Goal: Task Accomplishment & Management: Manage account settings

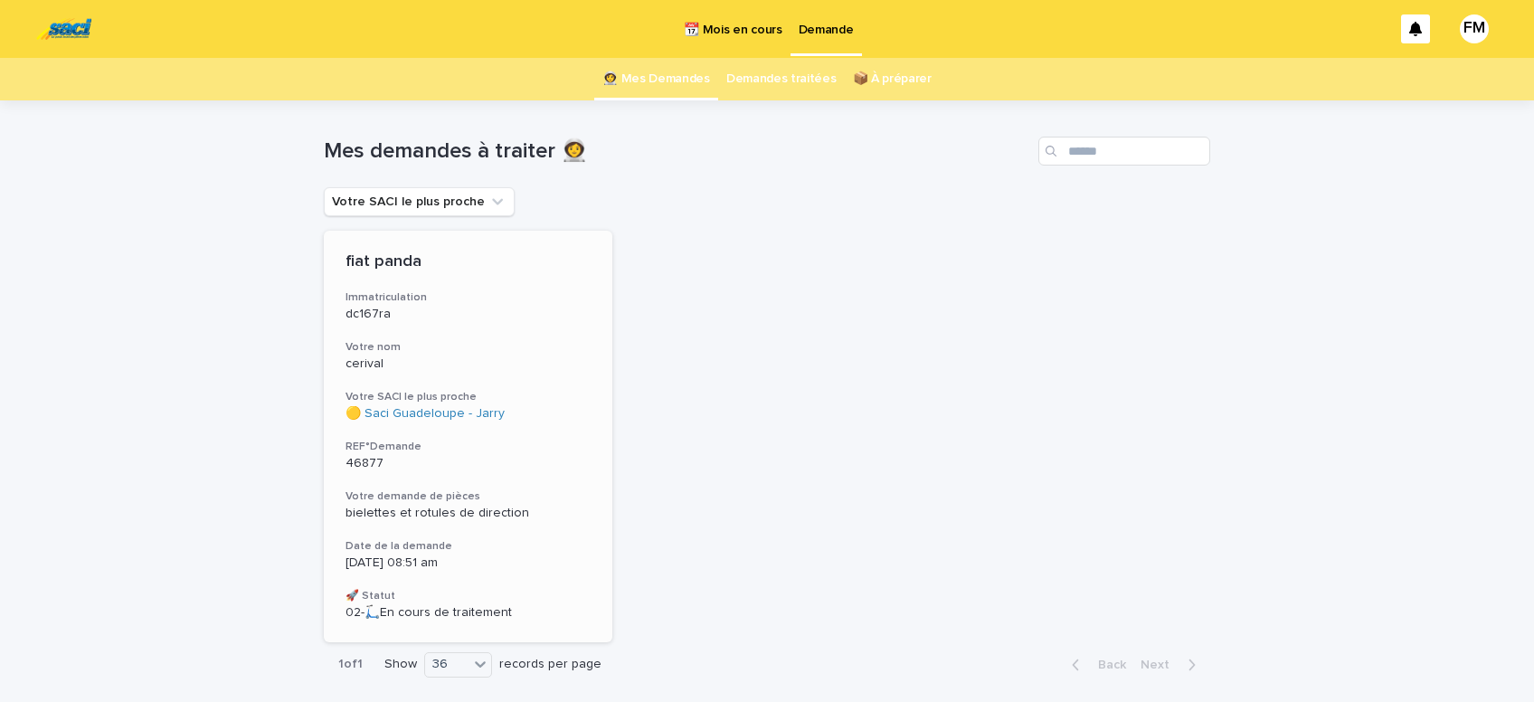
click at [451, 516] on span "bielettes et rotules de direction" at bounding box center [438, 513] width 184 height 13
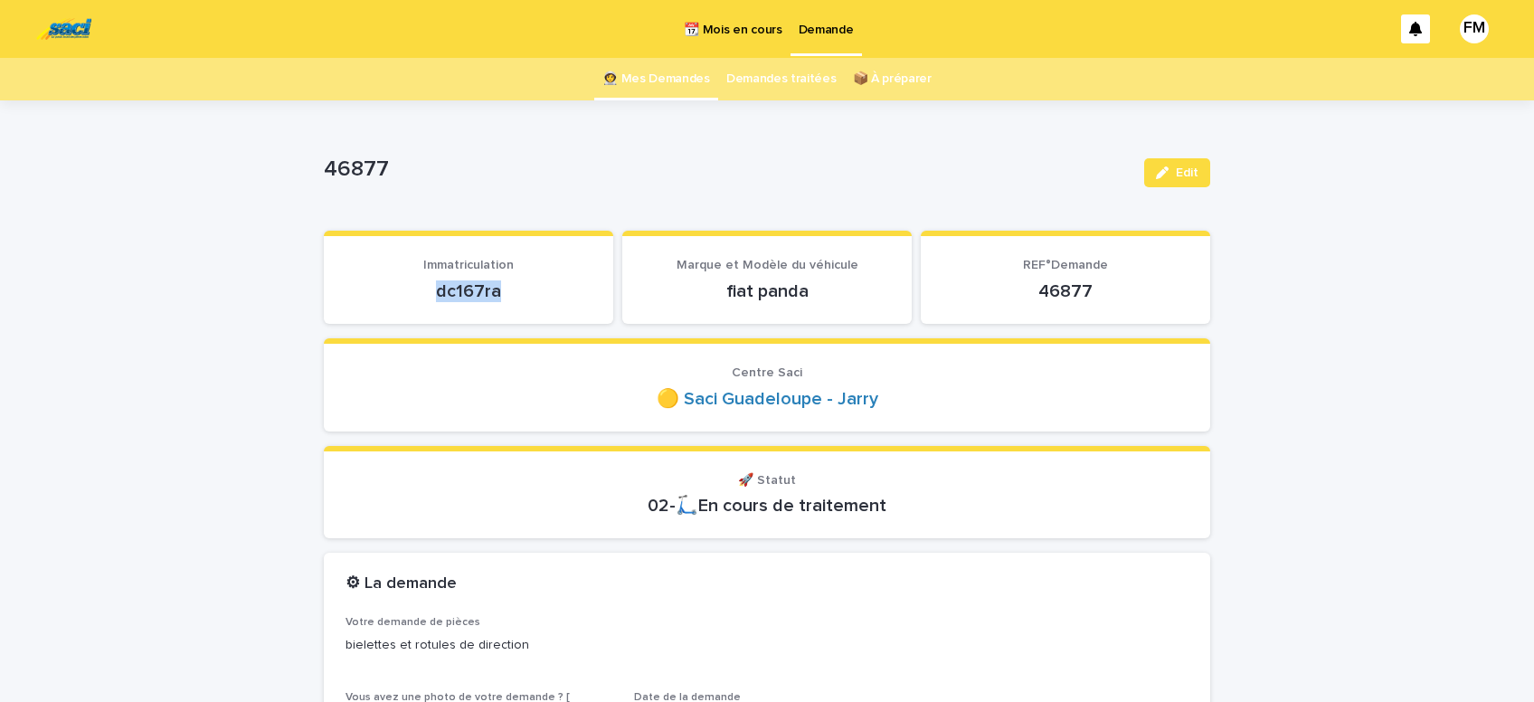
drag, startPoint x: 510, startPoint y: 288, endPoint x: 421, endPoint y: 290, distance: 89.6
click at [421, 290] on p "dc167ra" at bounding box center [469, 291] width 246 height 22
copy p "dc167ra"
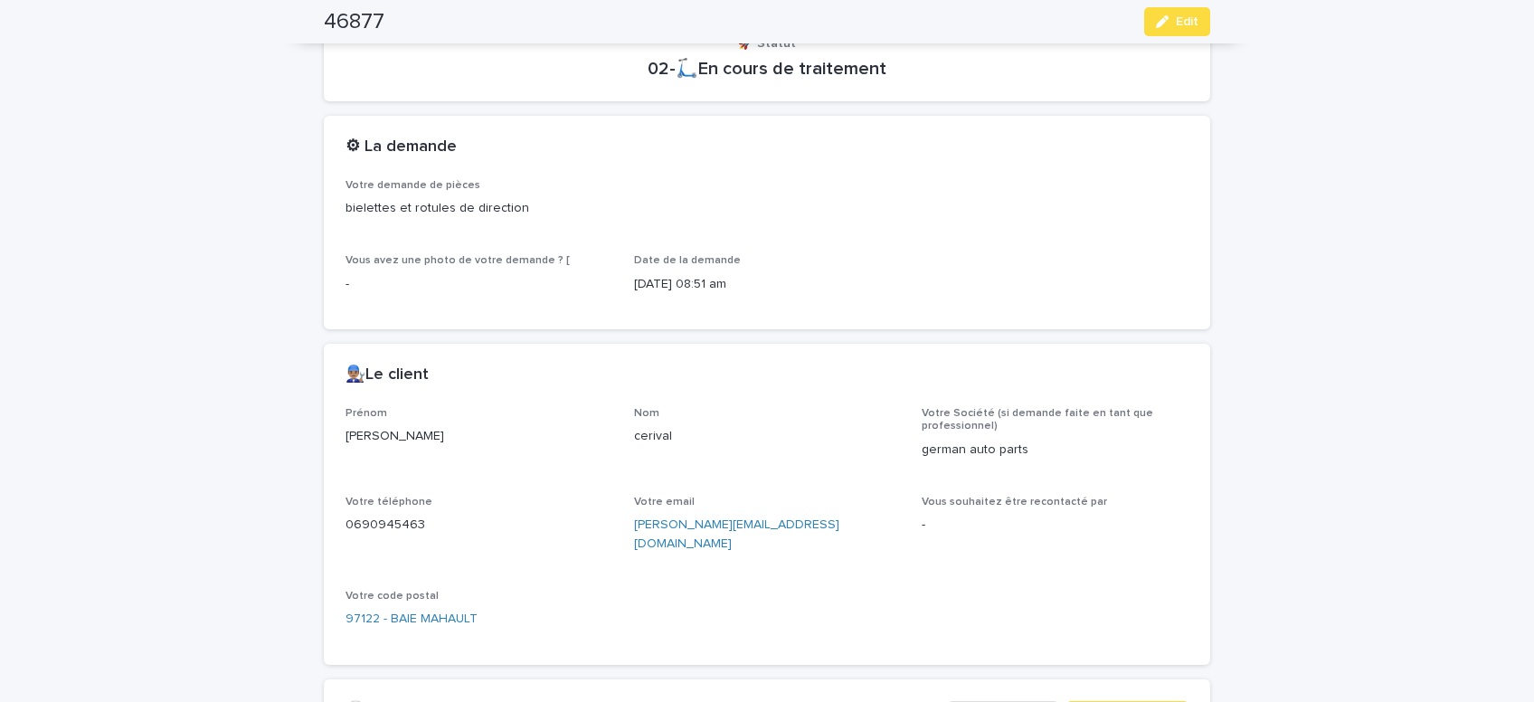
scroll to position [460, 0]
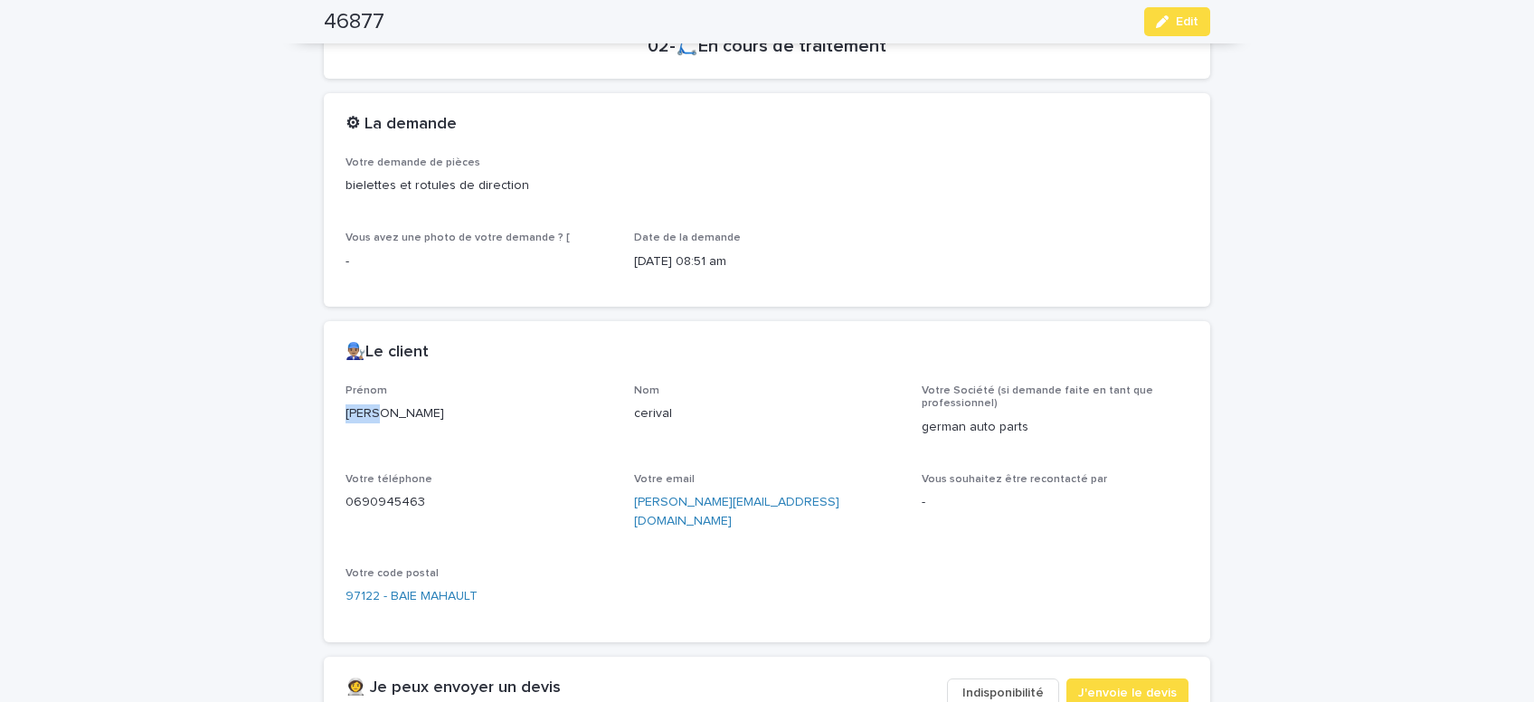
drag, startPoint x: 379, startPoint y: 408, endPoint x: 309, endPoint y: 404, distance: 70.7
click at [346, 408] on div "[PERSON_NAME]" at bounding box center [479, 412] width 267 height 23
copy p "[PERSON_NAME]"
drag, startPoint x: 803, startPoint y: 498, endPoint x: 636, endPoint y: 510, distance: 167.0
click at [636, 510] on div "[PERSON_NAME][EMAIL_ADDRESS][DOMAIN_NAME]" at bounding box center [767, 510] width 267 height 42
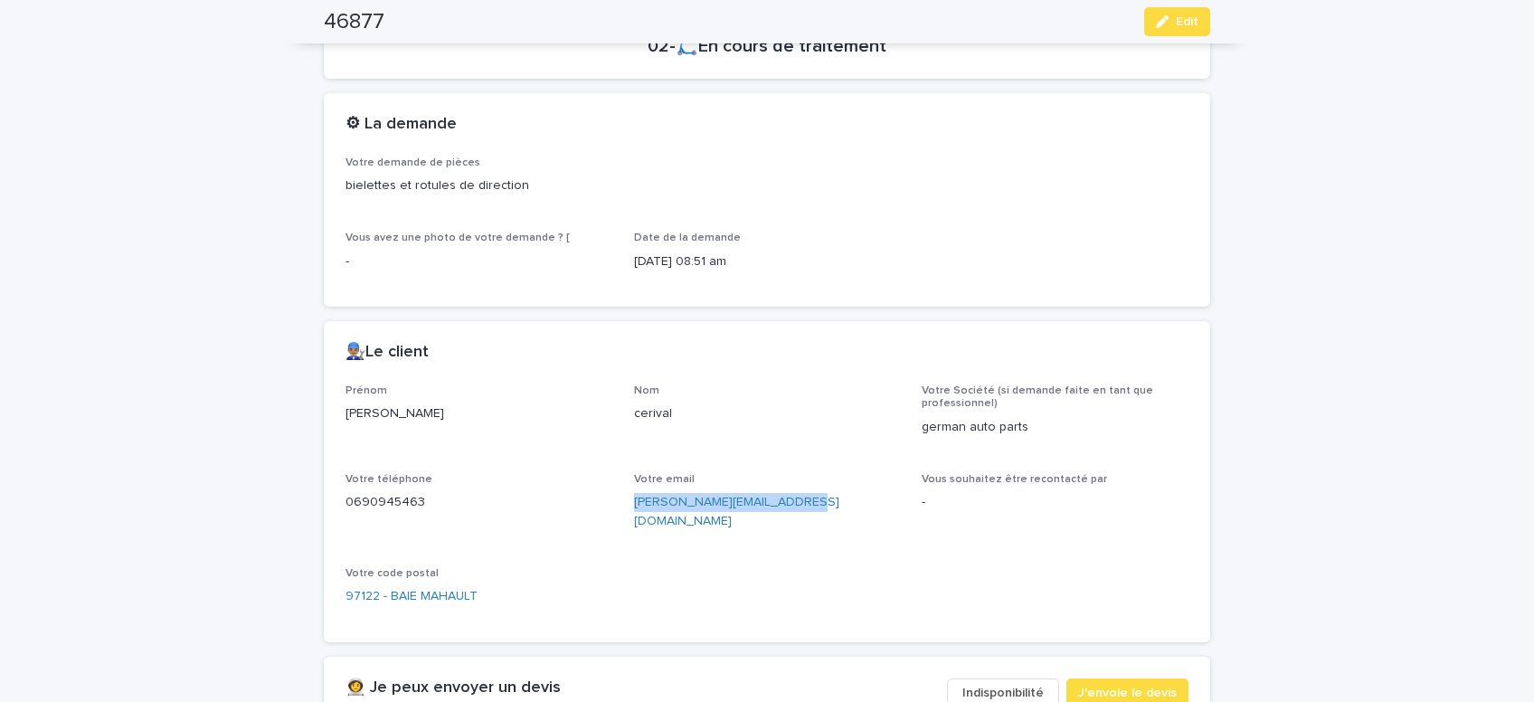
copy link "[PERSON_NAME][EMAIL_ADDRESS][DOMAIN_NAME]"
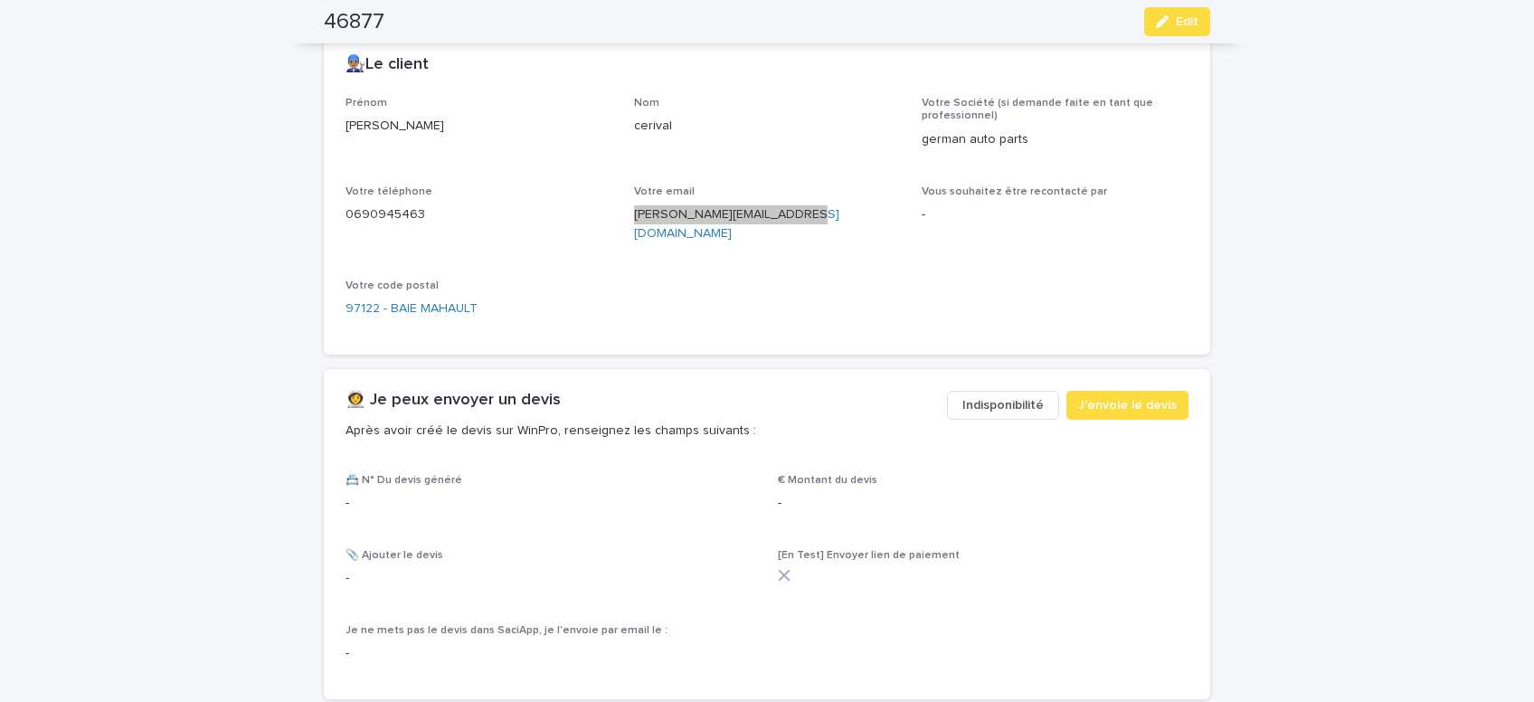
scroll to position [767, 0]
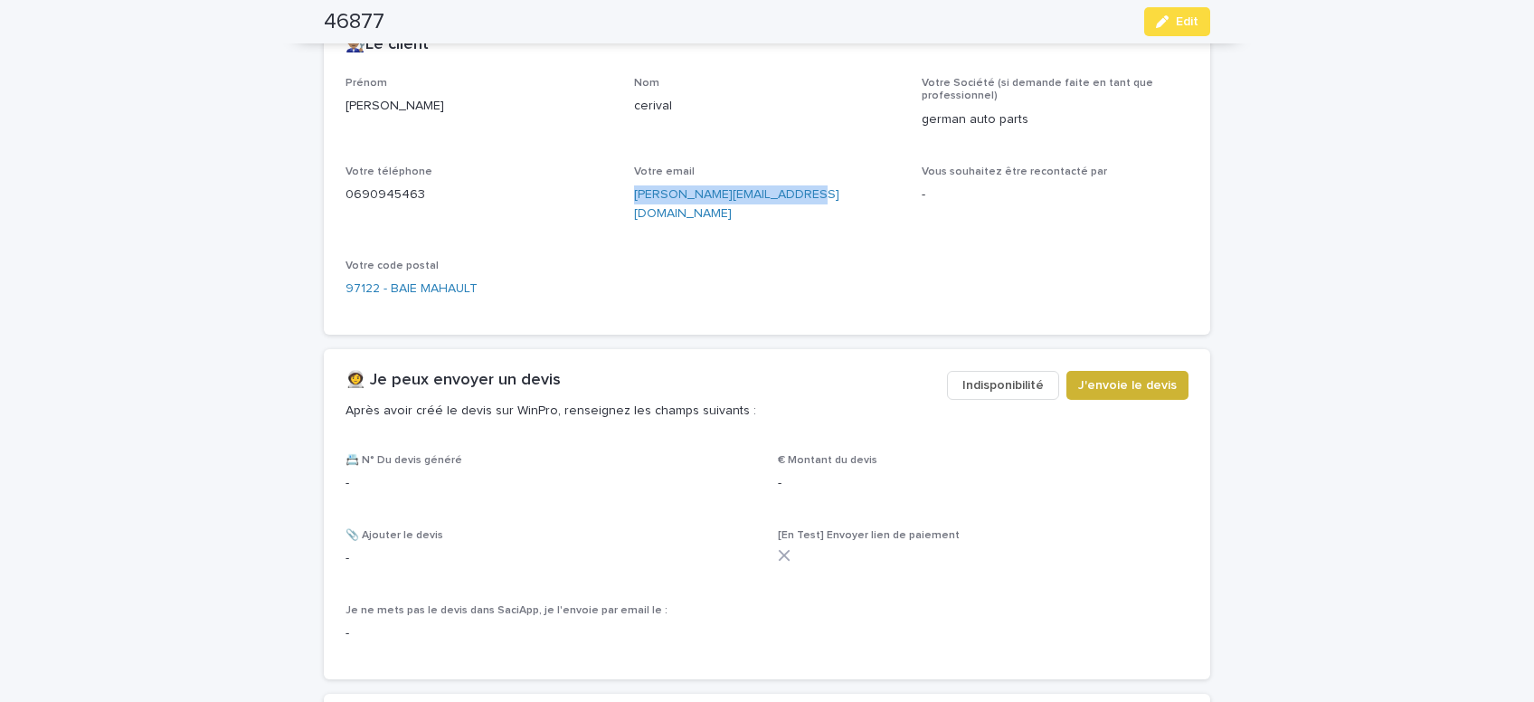
click at [1101, 376] on span "J'envoie le devis" at bounding box center [1127, 385] width 99 height 18
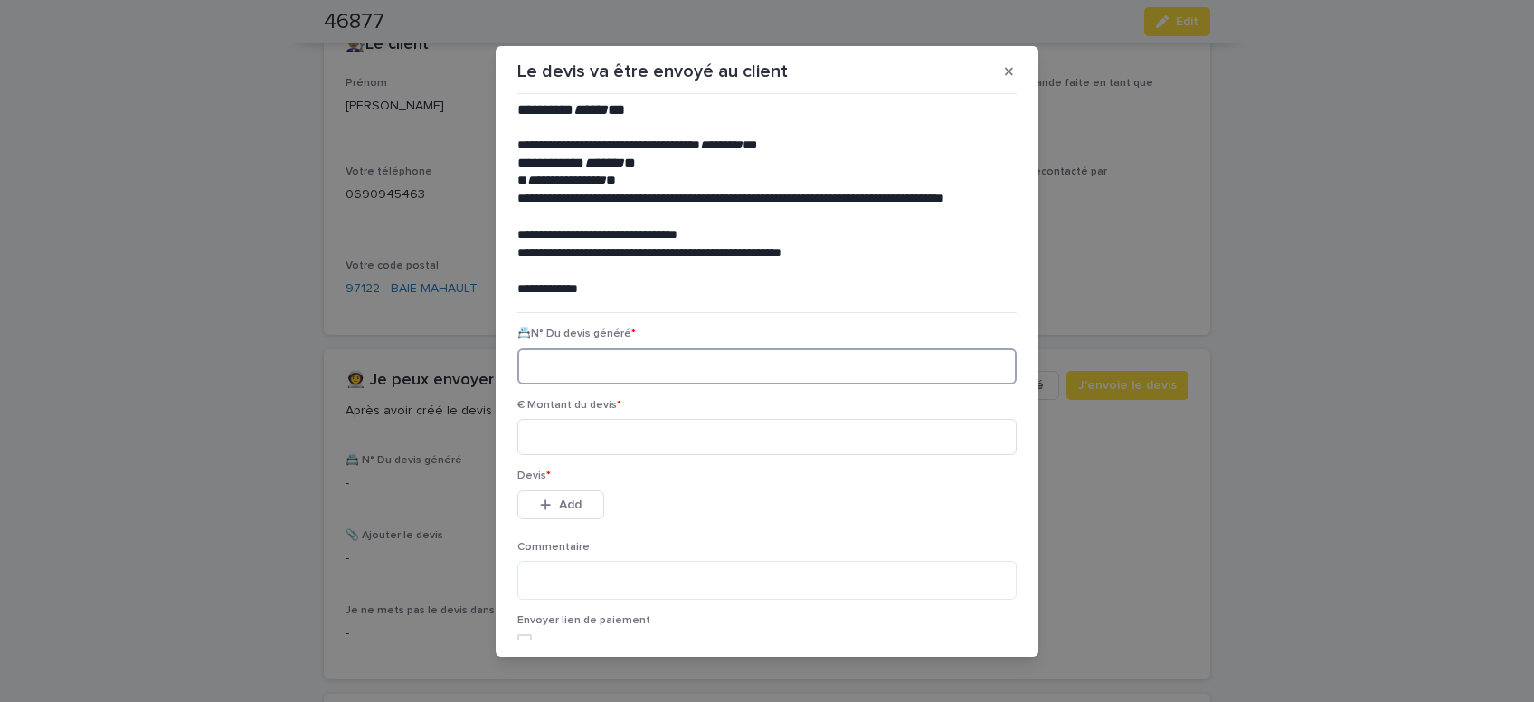
paste input "********"
type input "********"
click at [537, 440] on input at bounding box center [767, 437] width 499 height 36
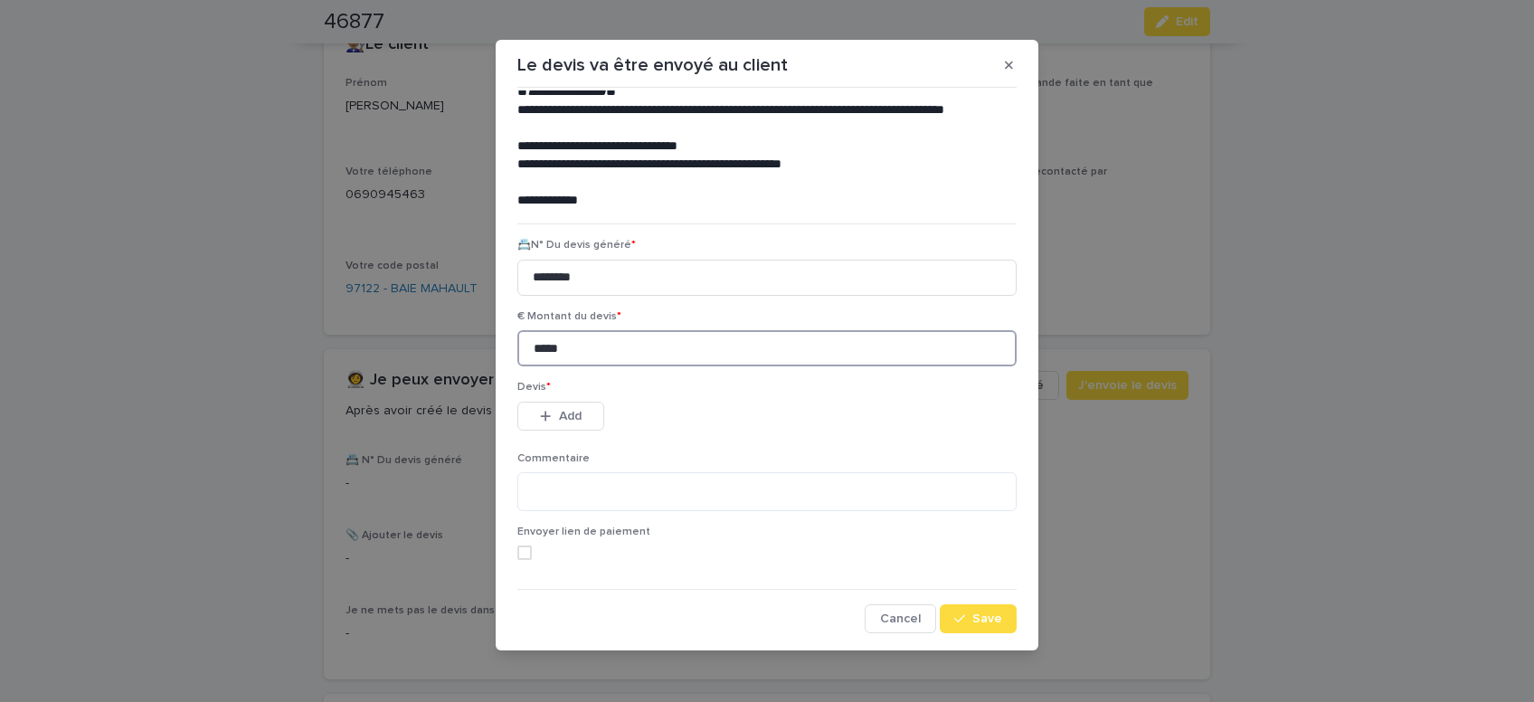
scroll to position [8, 0]
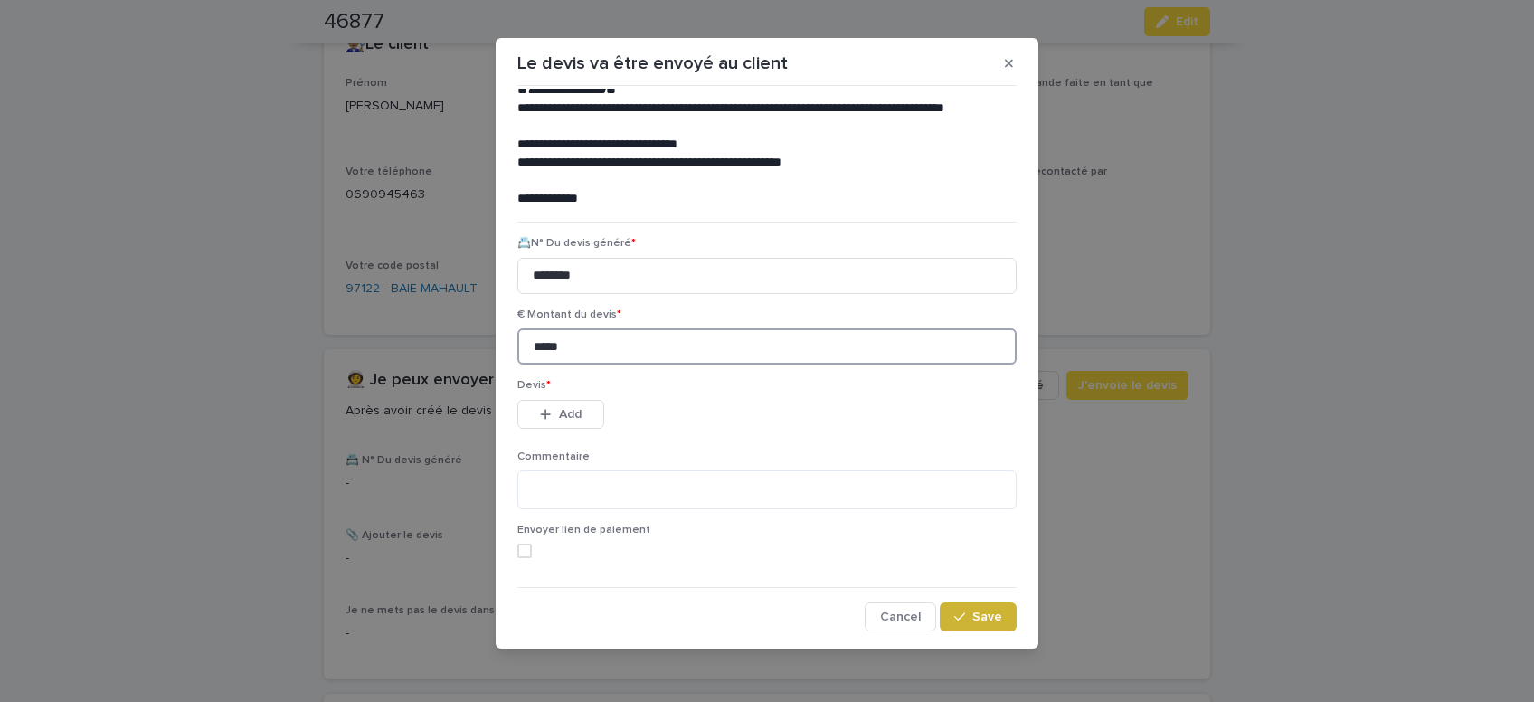
type input "*****"
click at [974, 626] on button "Save" at bounding box center [978, 617] width 77 height 29
click at [576, 413] on span "Add" at bounding box center [570, 414] width 23 height 13
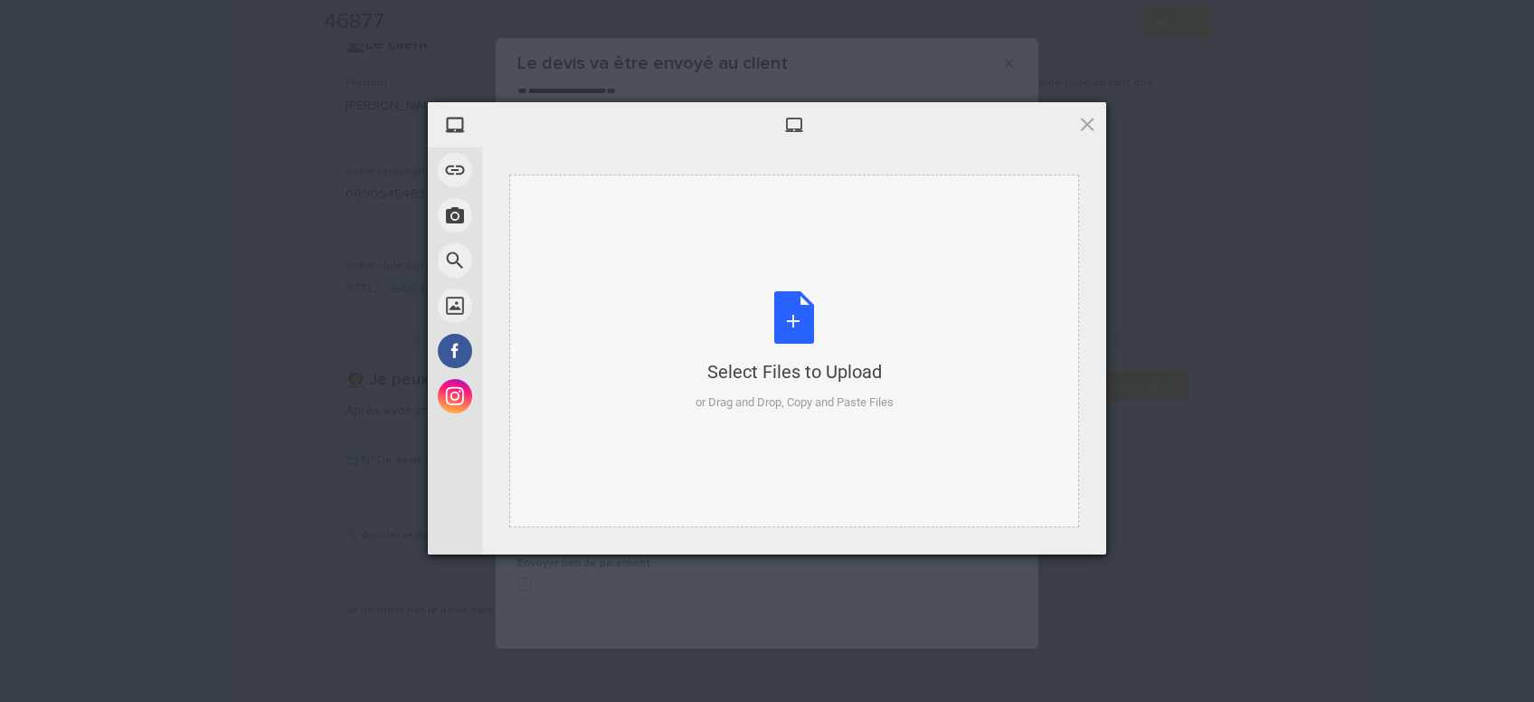
click at [793, 319] on div "Select Files to Upload or Drag and Drop, Copy and Paste Files" at bounding box center [795, 351] width 198 height 120
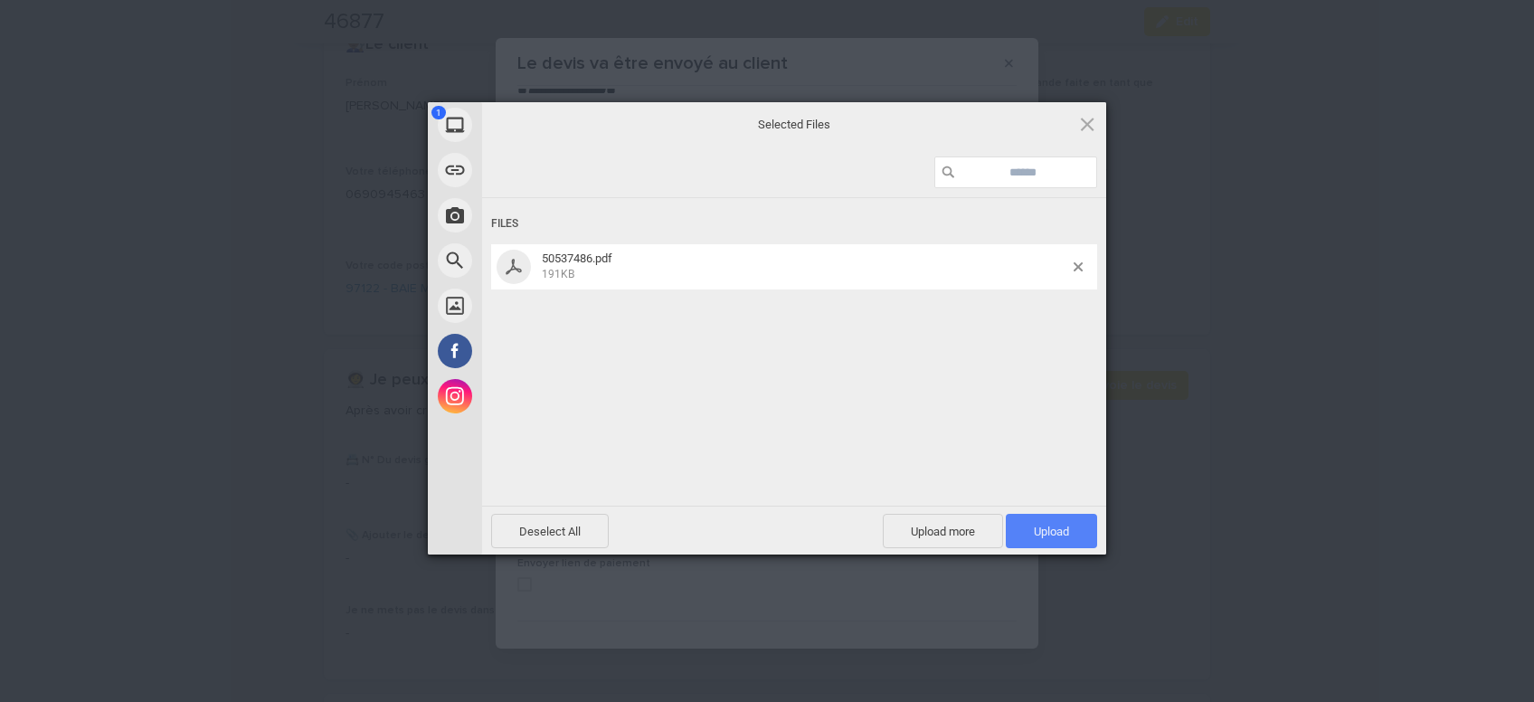
click at [1075, 532] on span "Upload 1" at bounding box center [1051, 531] width 91 height 34
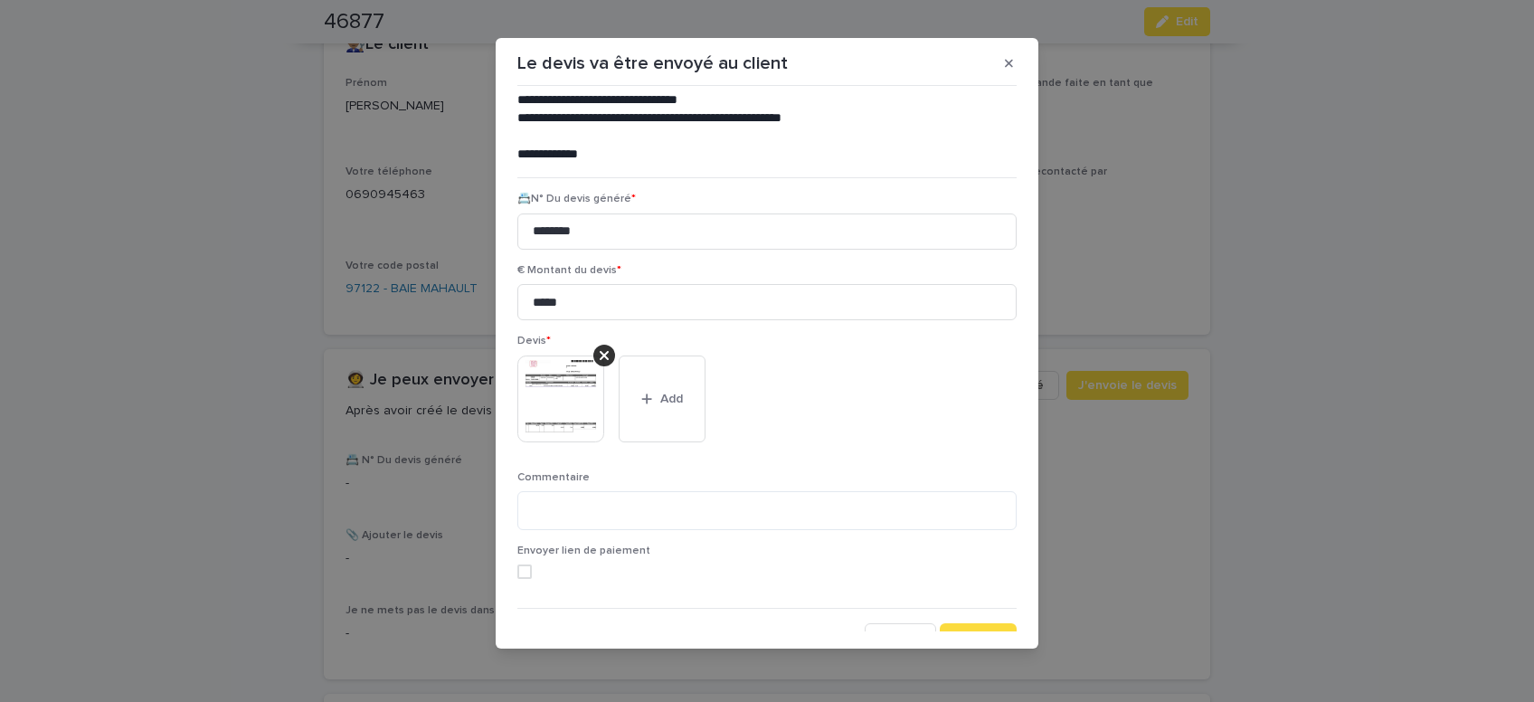
scroll to position [147, 0]
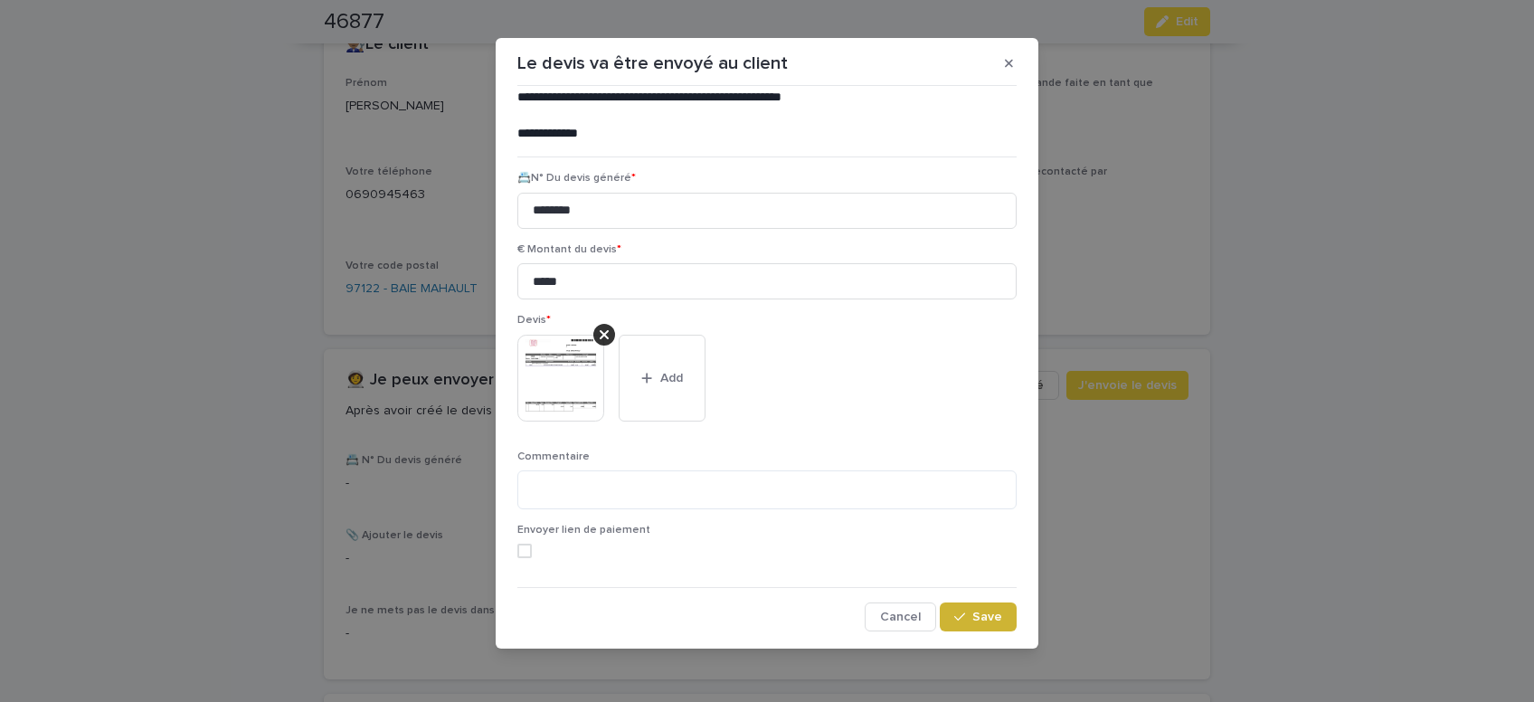
click at [956, 631] on button "Save" at bounding box center [978, 617] width 77 height 29
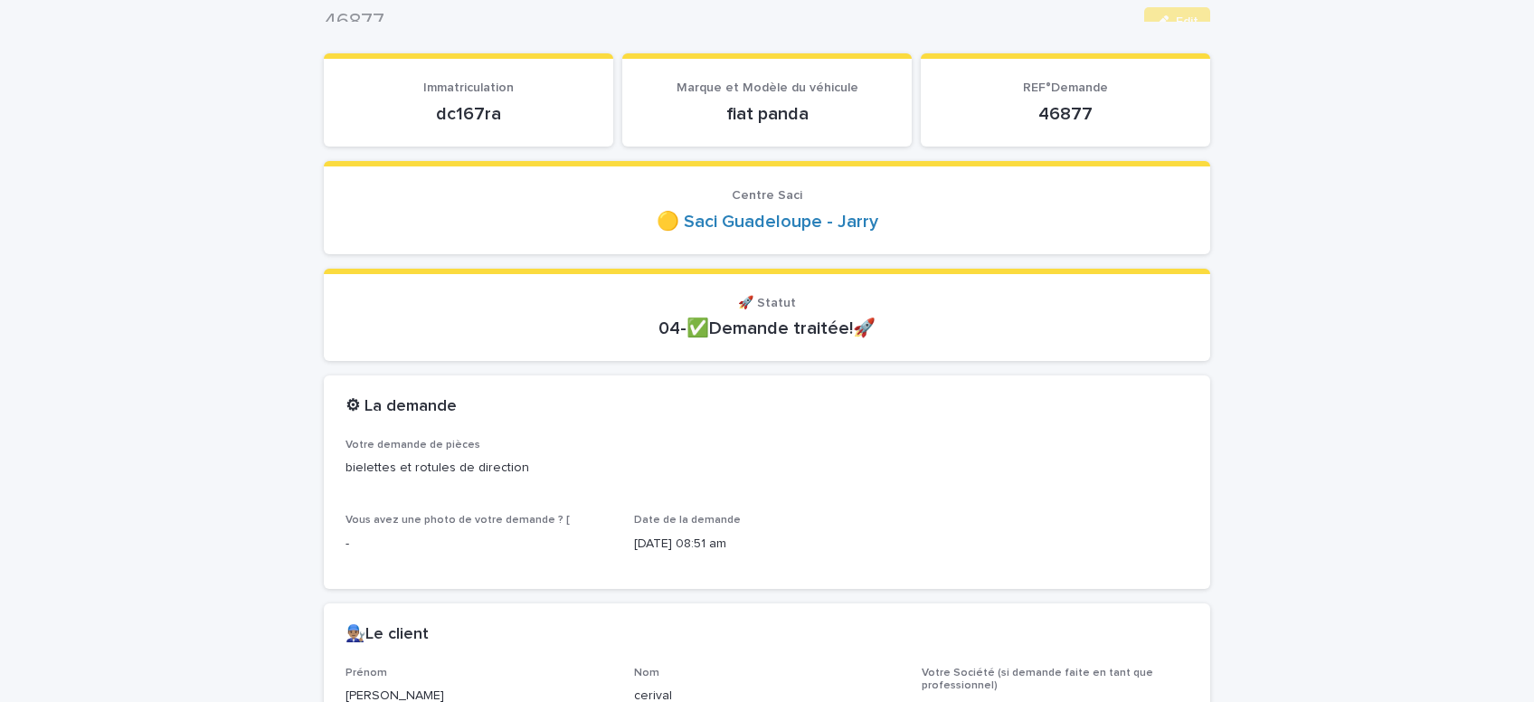
scroll to position [0, 0]
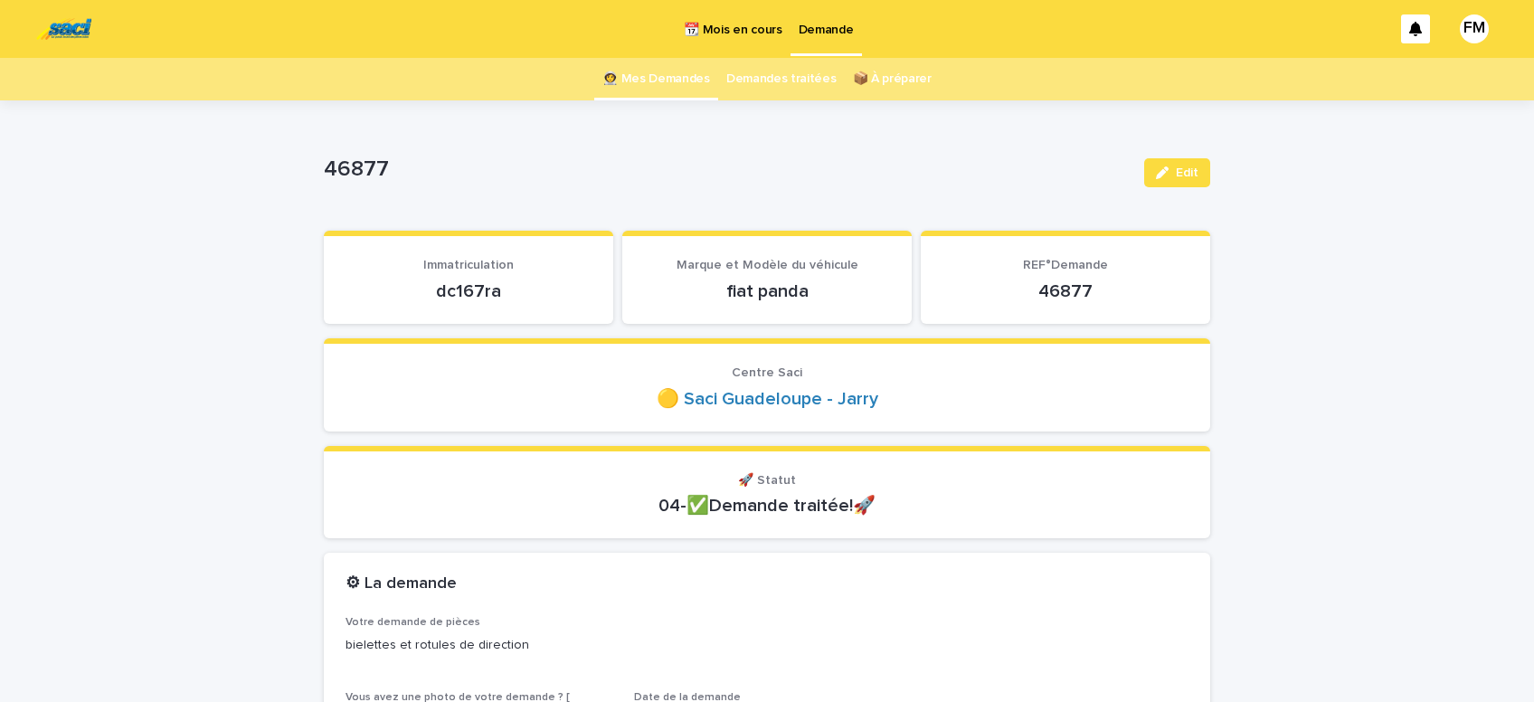
click at [838, 24] on p "Demande" at bounding box center [826, 19] width 55 height 38
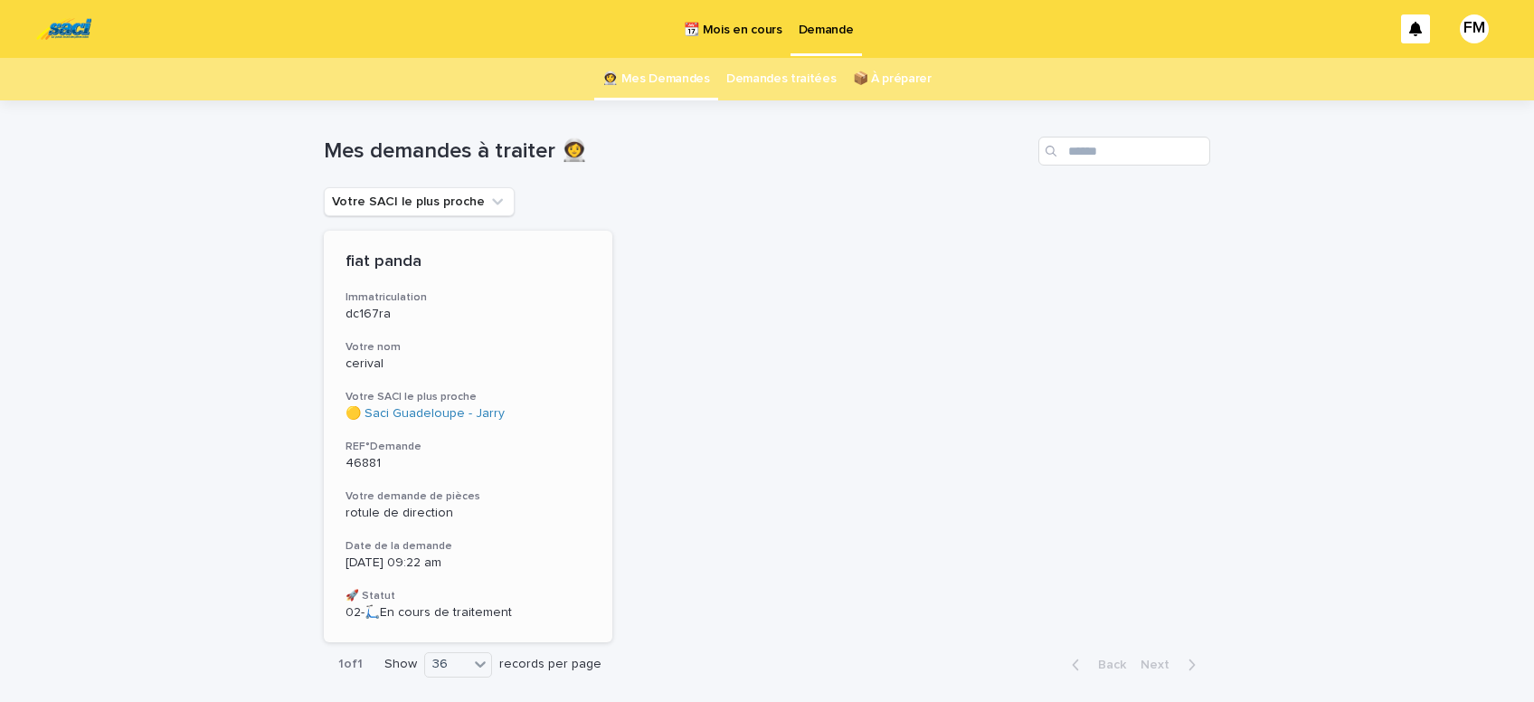
click at [404, 522] on div "fiat panda Immatriculation dc167ra Votre nom cerival Votre SACI le plus proche …" at bounding box center [468, 437] width 289 height 412
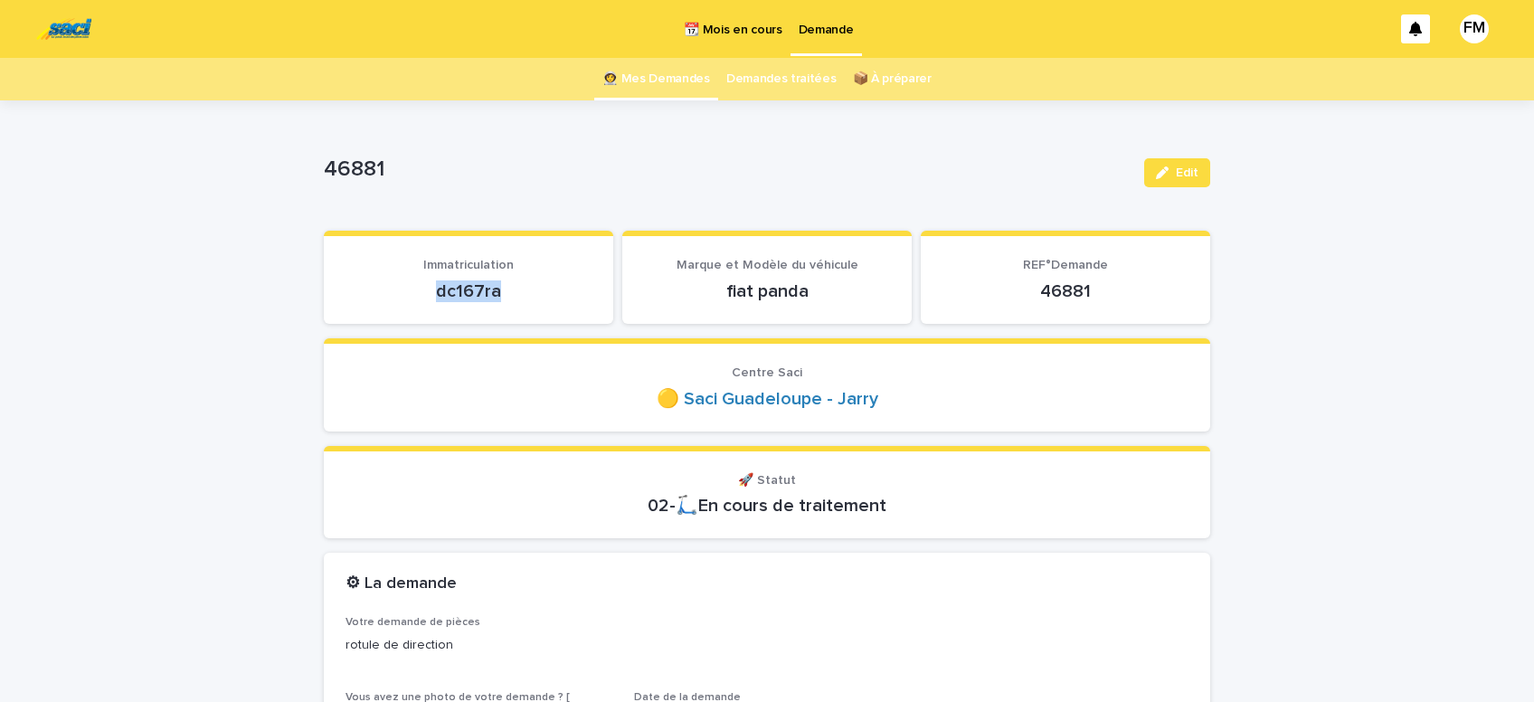
drag, startPoint x: 519, startPoint y: 280, endPoint x: 393, endPoint y: 291, distance: 127.1
click at [393, 291] on p "dc167ra" at bounding box center [469, 291] width 246 height 22
copy p "dc167ra"
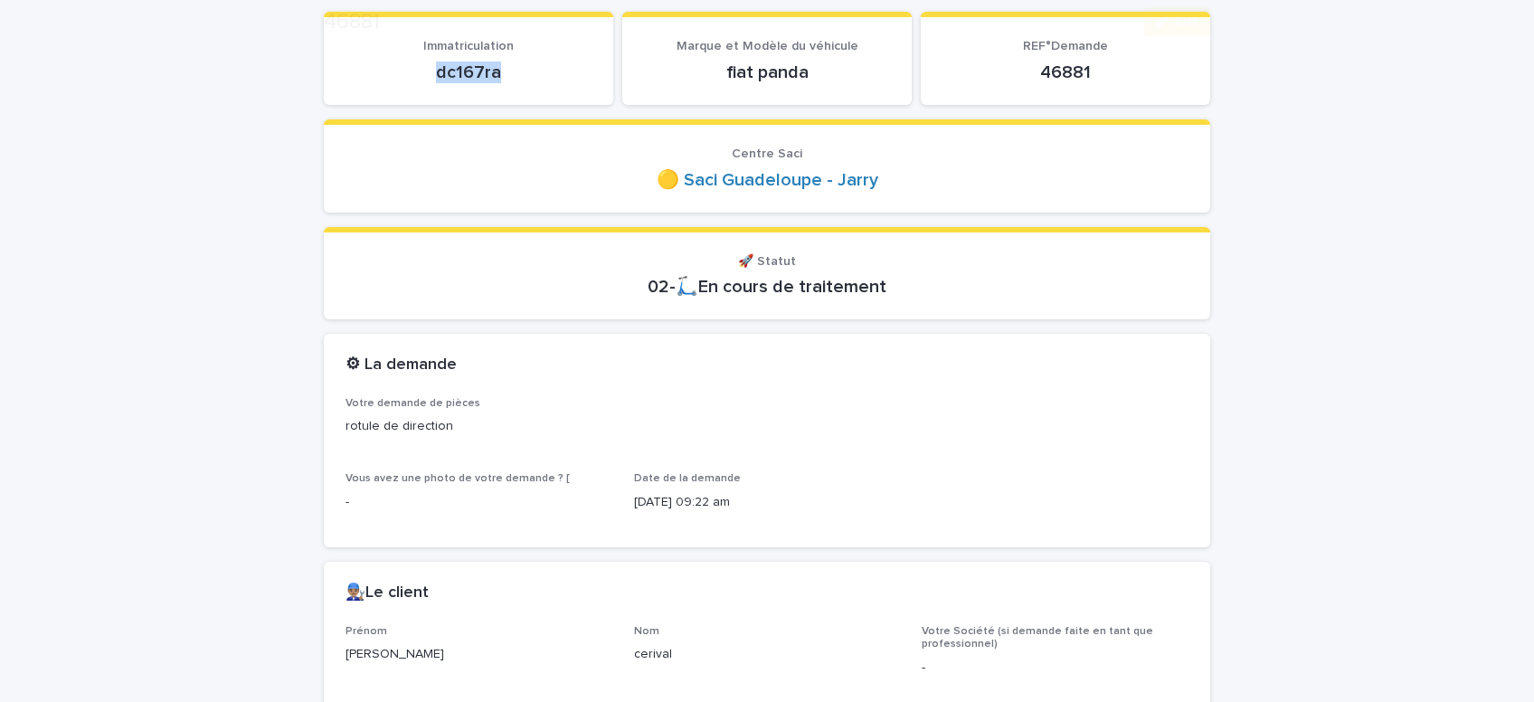
scroll to position [307, 0]
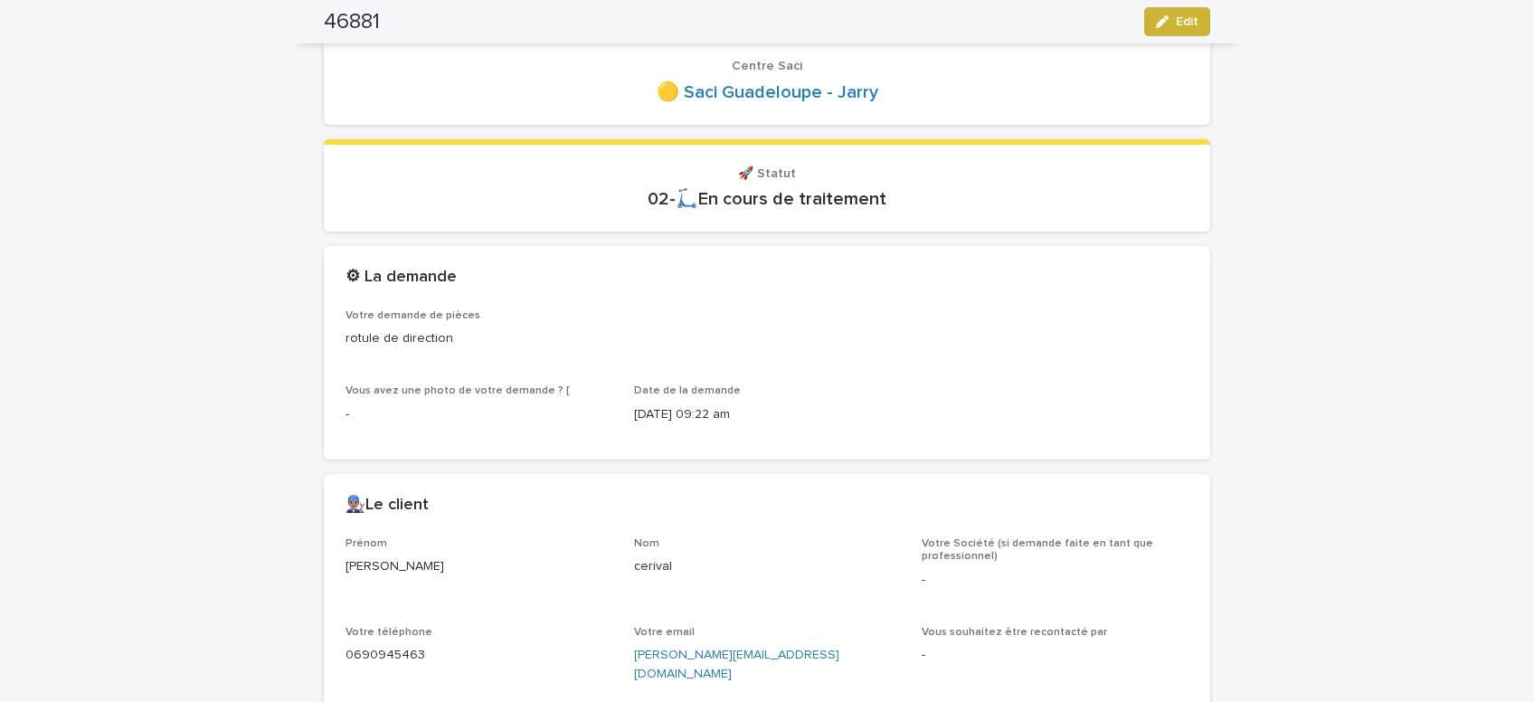
click at [1187, 10] on button "Edit" at bounding box center [1178, 21] width 66 height 29
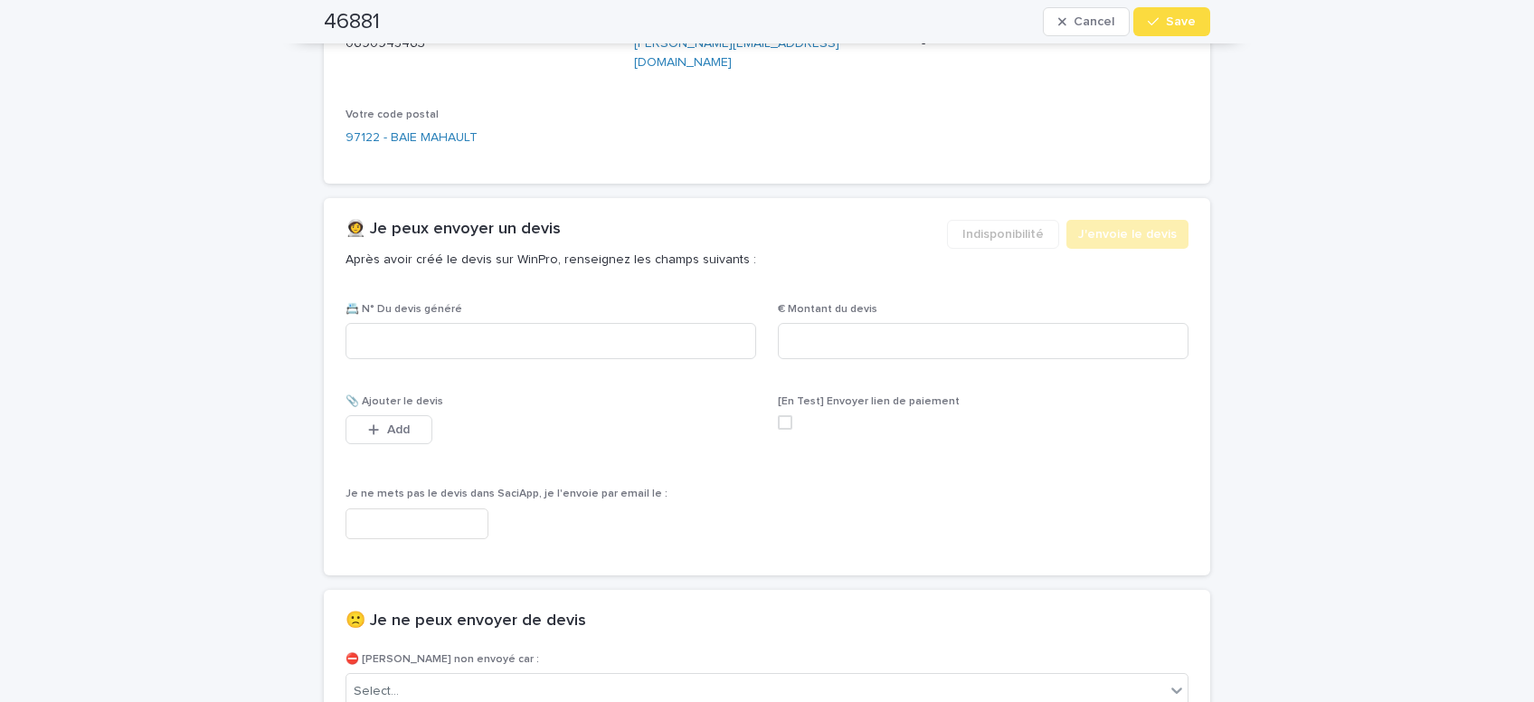
scroll to position [997, 0]
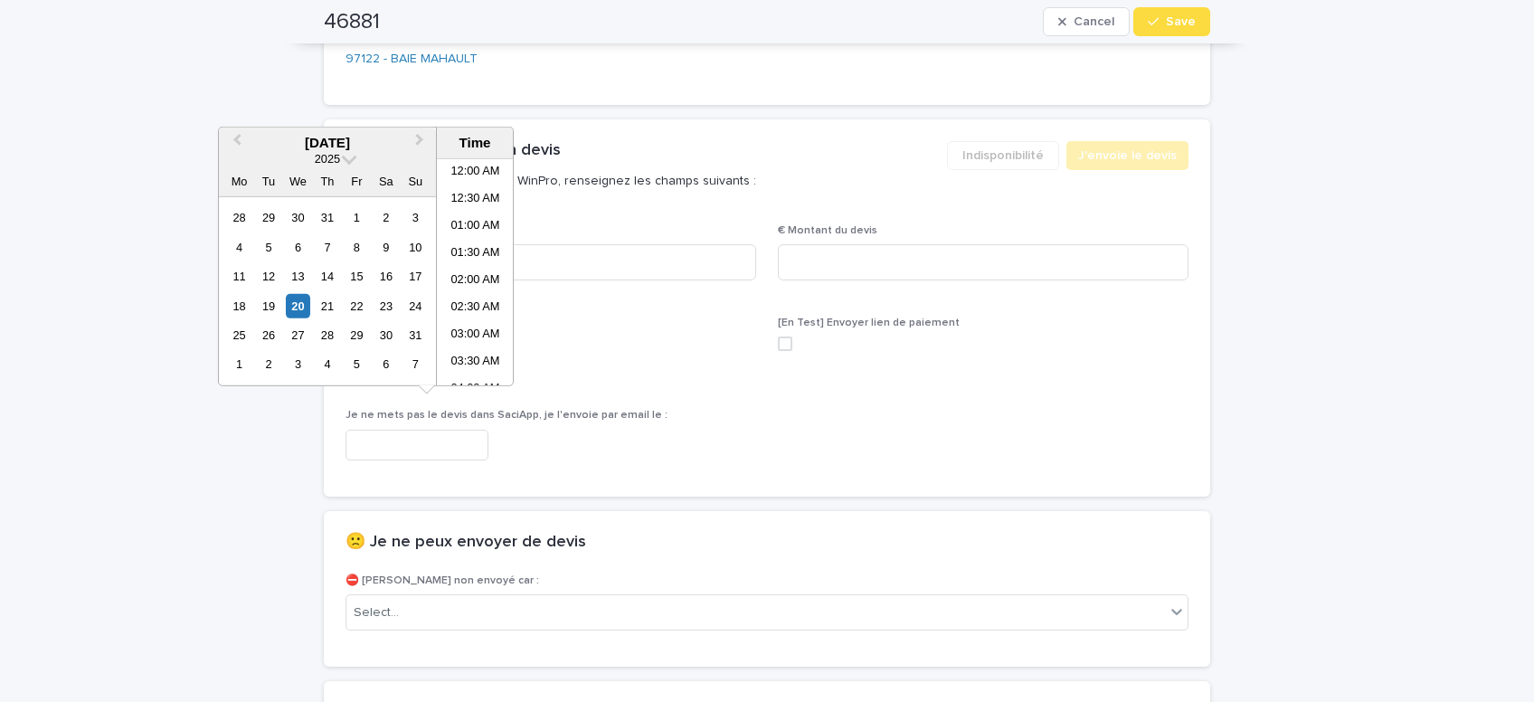
click at [442, 430] on input "text" at bounding box center [417, 446] width 143 height 32
click at [476, 272] on li "09:00 AM" at bounding box center [475, 272] width 77 height 27
type input "**********"
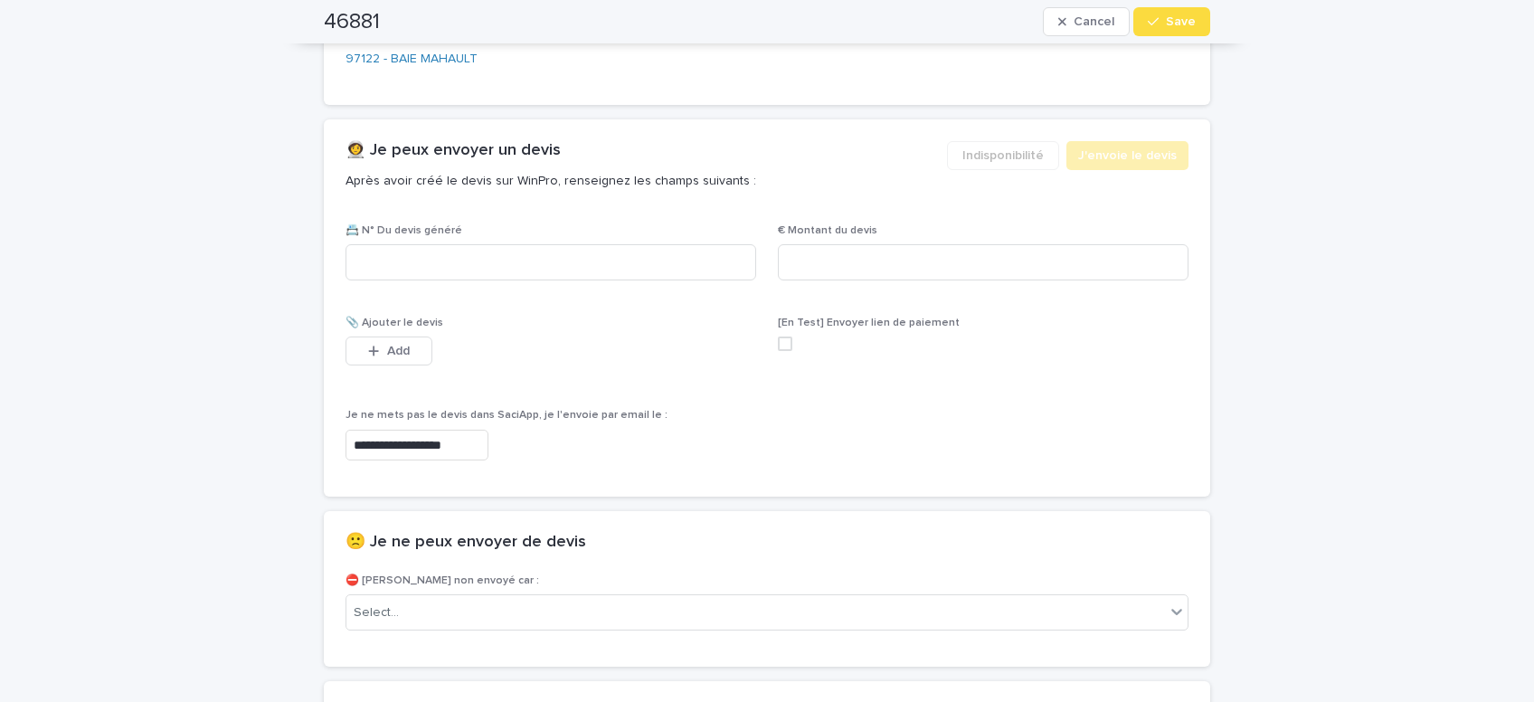
scroll to position [997, 0]
click at [434, 598] on div "Select..." at bounding box center [756, 613] width 819 height 30
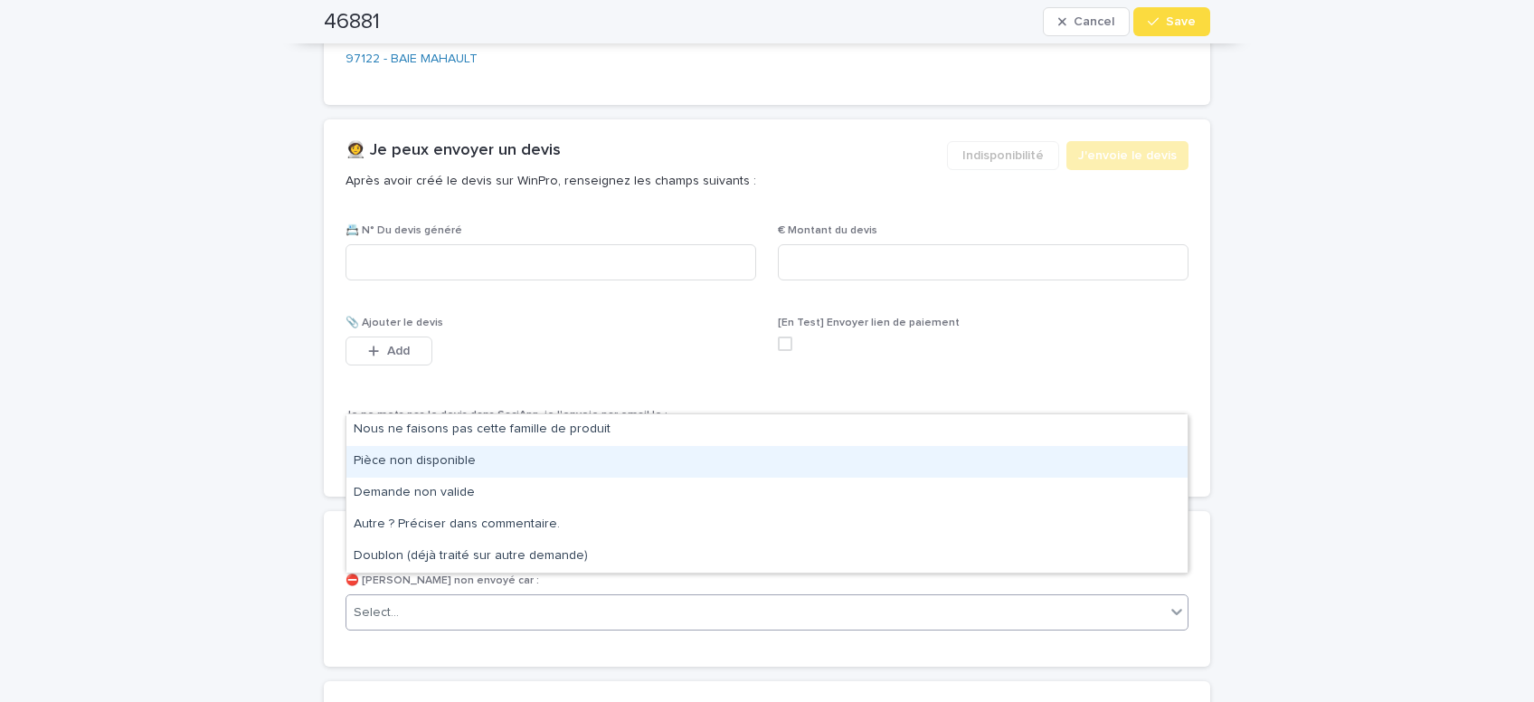
drag, startPoint x: 430, startPoint y: 448, endPoint x: 489, endPoint y: 429, distance: 62.7
click at [443, 456] on div "Pièce non disponible" at bounding box center [767, 462] width 841 height 32
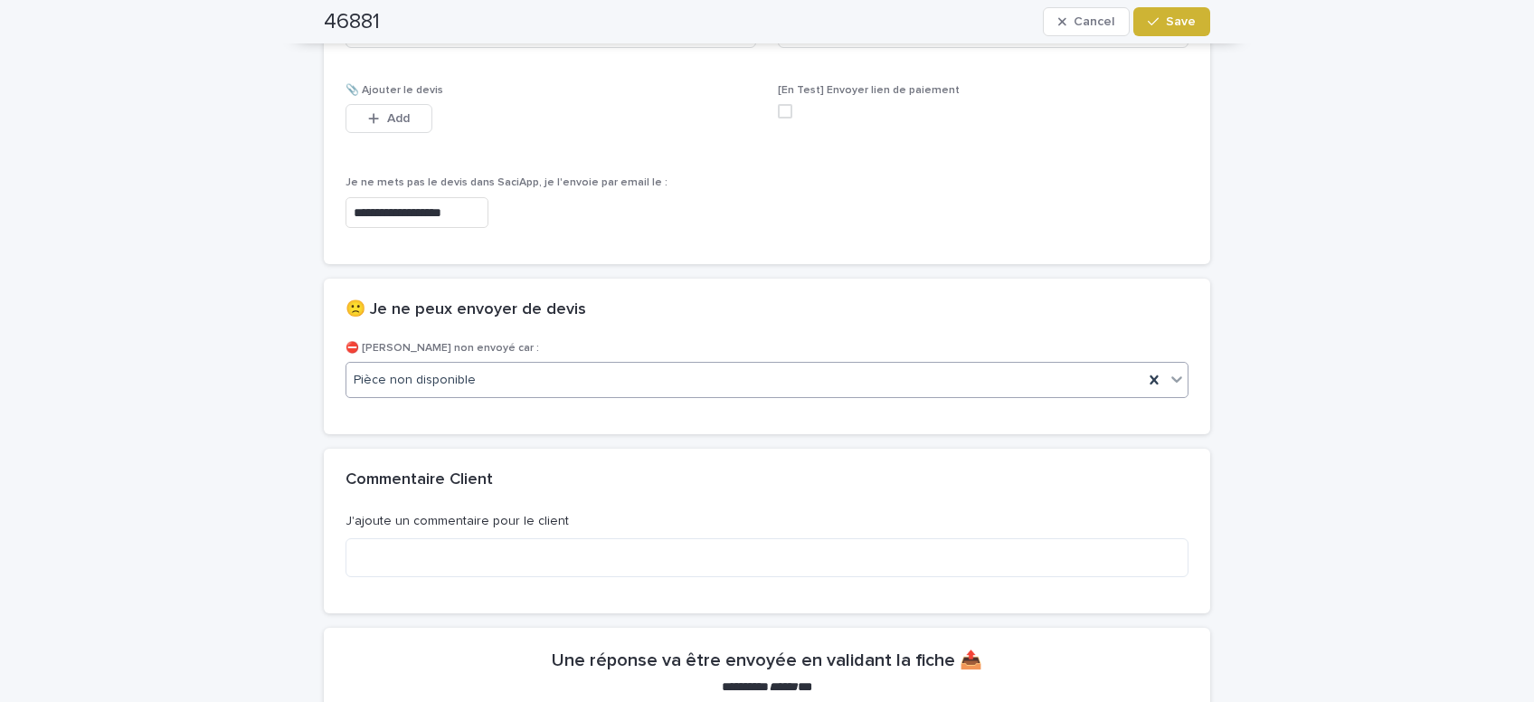
click at [1182, 13] on button "Save" at bounding box center [1172, 21] width 77 height 29
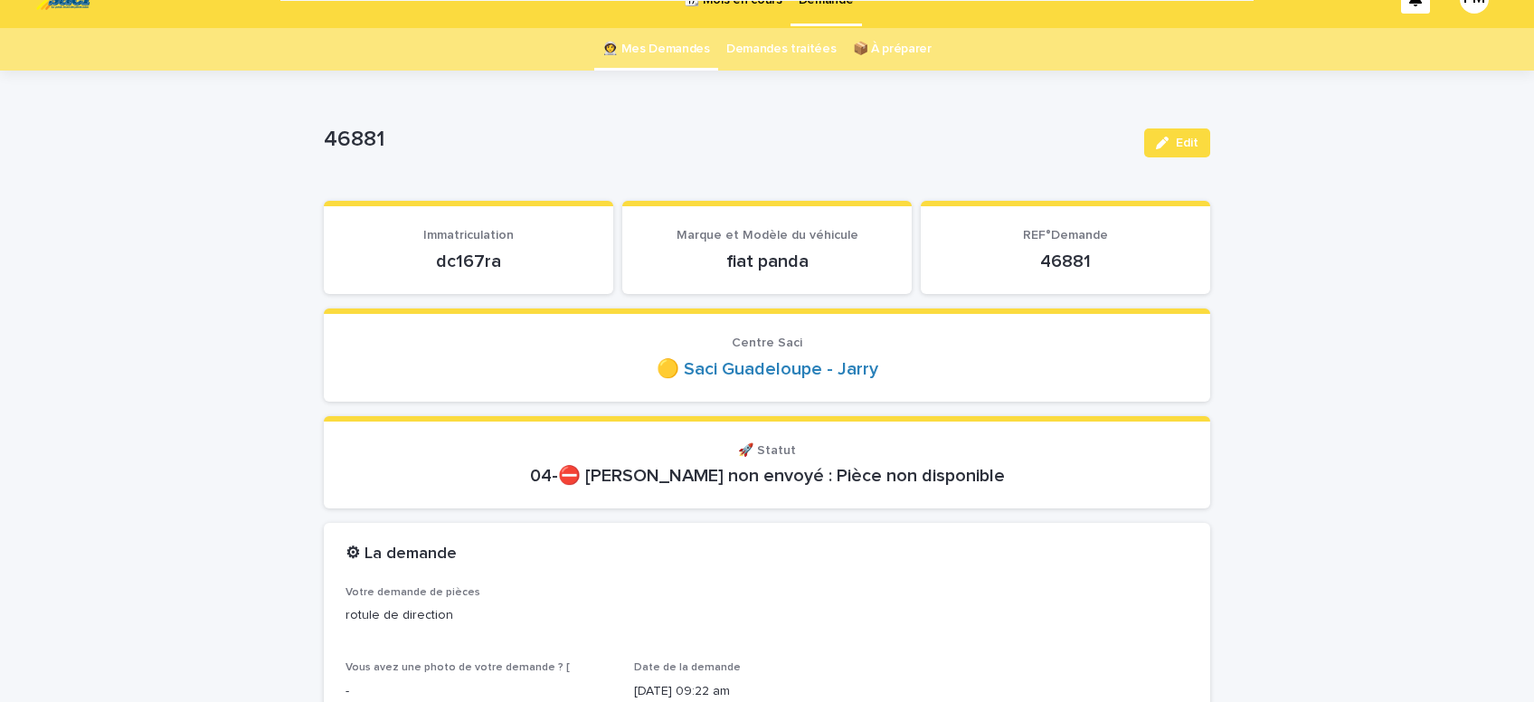
scroll to position [0, 0]
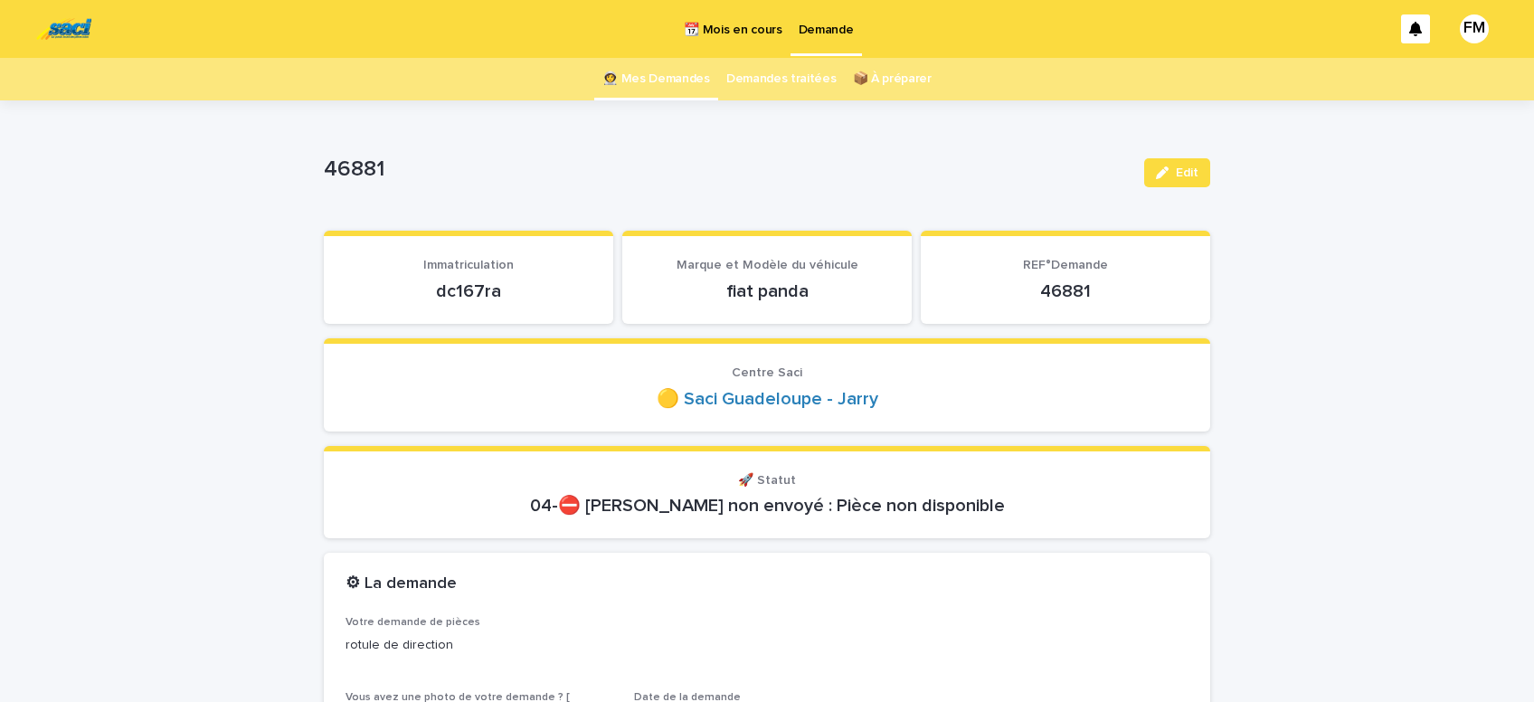
click at [817, 19] on p "Demande" at bounding box center [826, 19] width 55 height 38
